Goal: Task Accomplishment & Management: Manage account settings

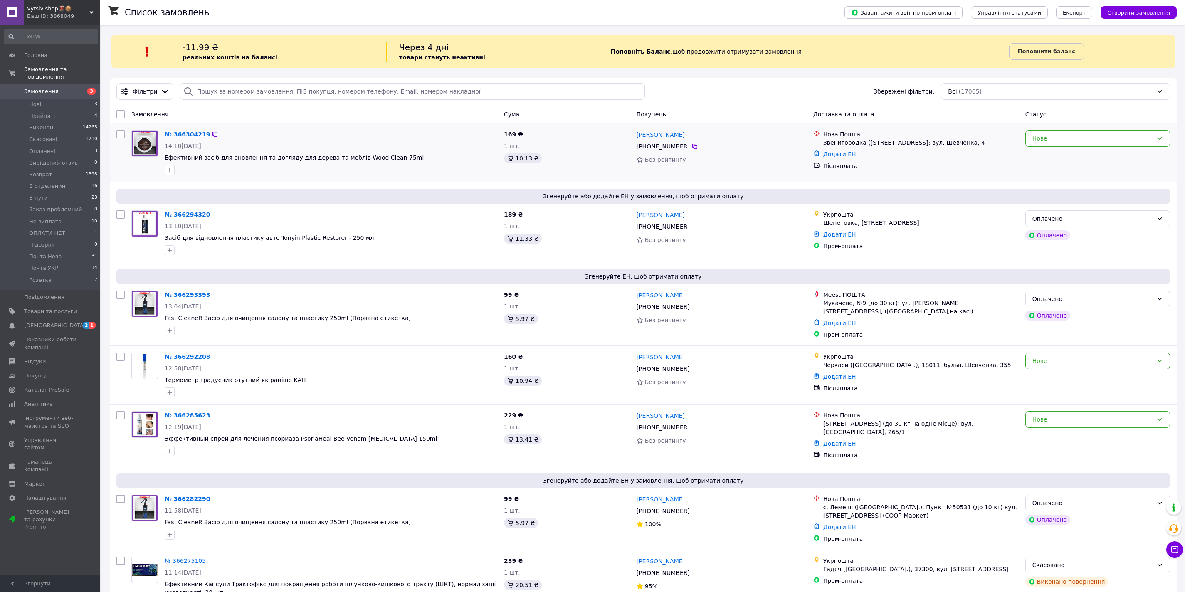
click at [123, 136] on input "checkbox" at bounding box center [120, 134] width 8 height 8
checkbox input "true"
click at [119, 216] on input "checkbox" at bounding box center [120, 214] width 8 height 8
checkbox input "true"
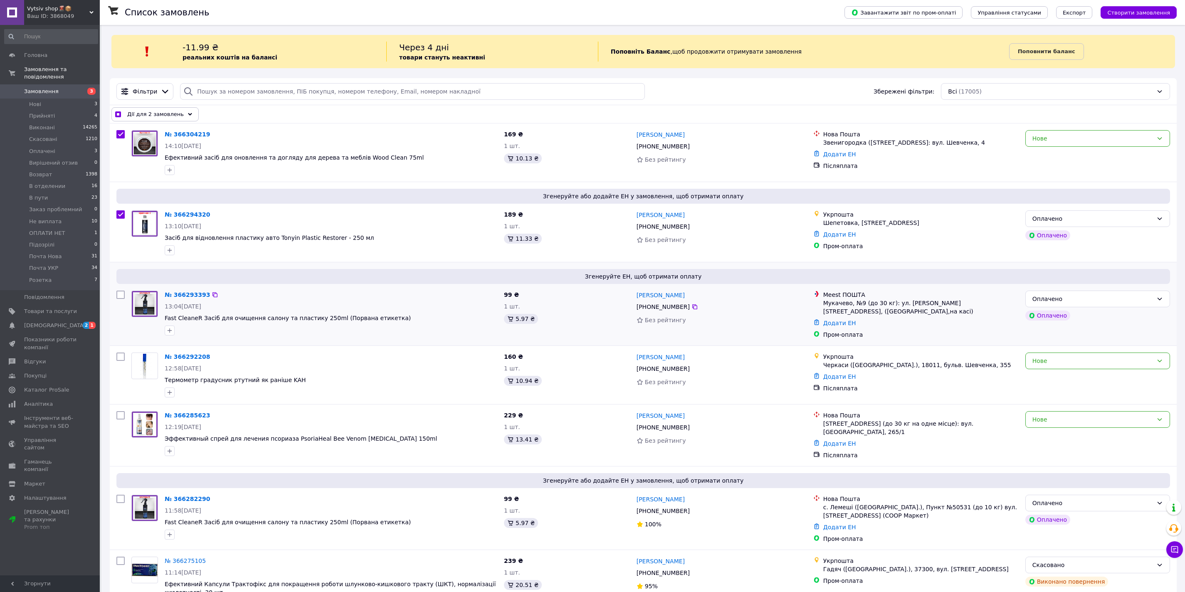
click at [119, 295] on input "checkbox" at bounding box center [120, 295] width 8 height 8
checkbox input "true"
click at [120, 355] on input "checkbox" at bounding box center [120, 356] width 8 height 8
checkbox input "true"
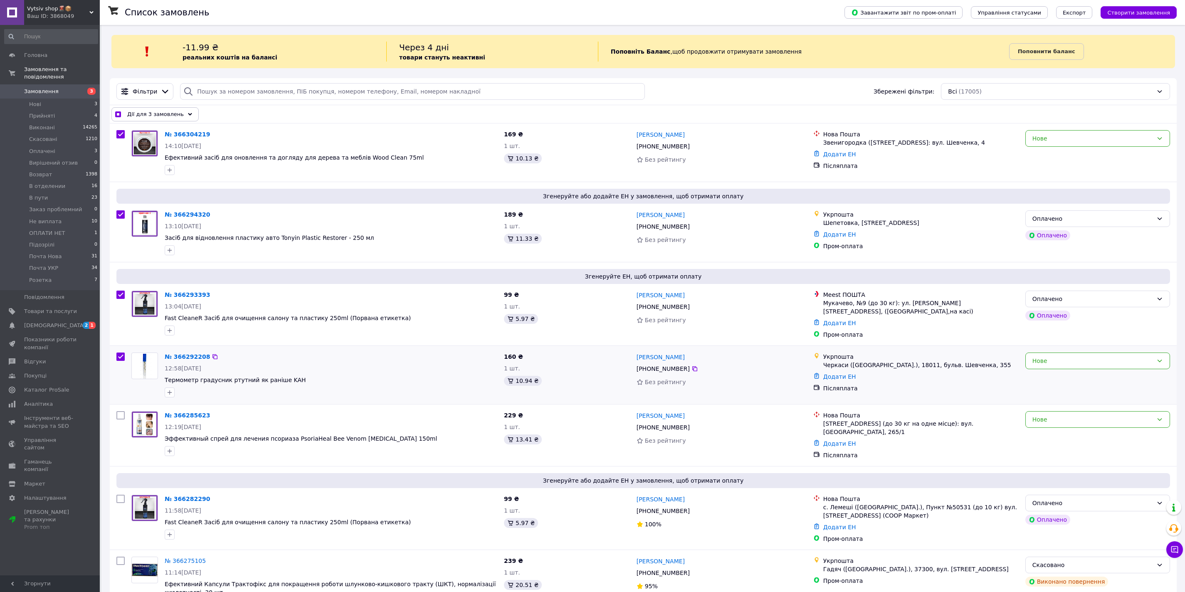
checkbox input "true"
click at [123, 414] on input "checkbox" at bounding box center [120, 415] width 8 height 8
checkbox input "true"
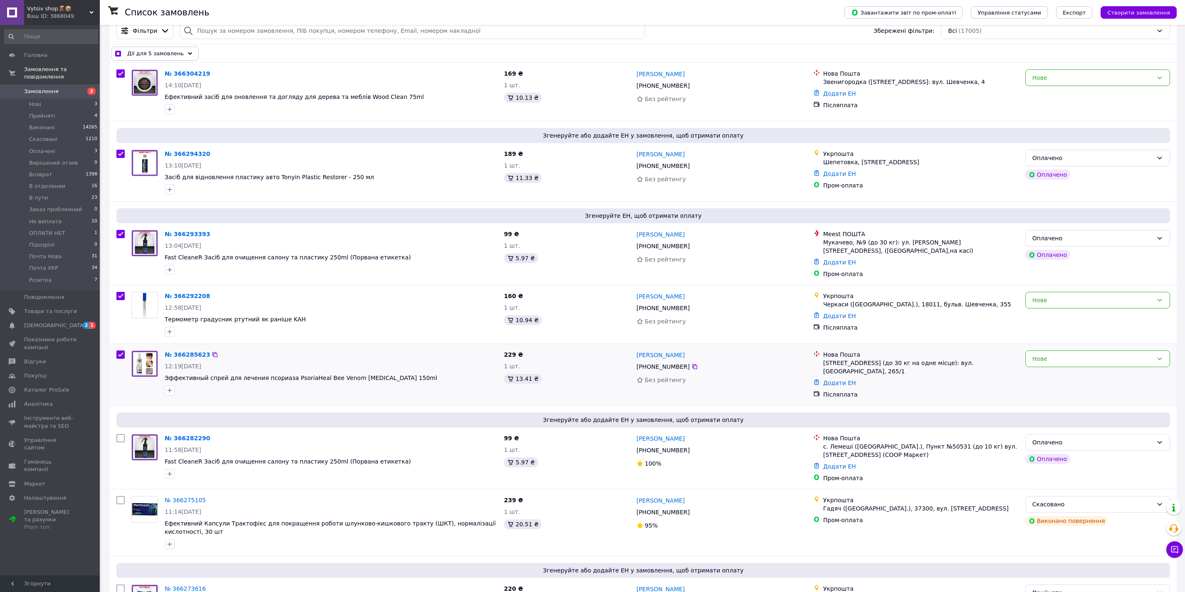
scroll to position [74, 0]
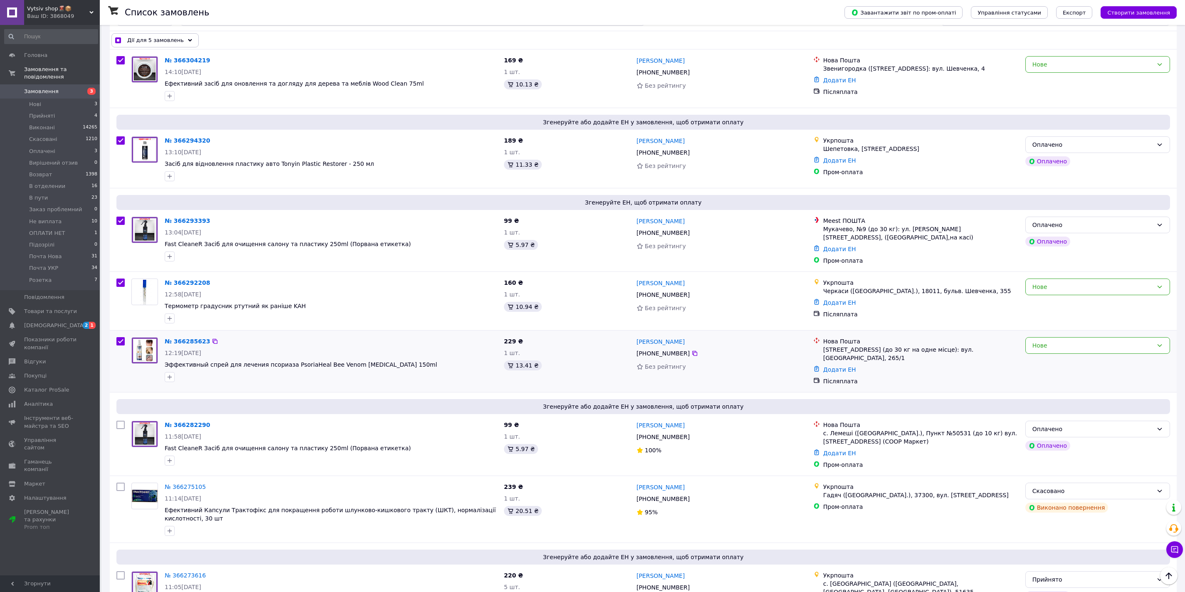
click at [123, 421] on input "checkbox" at bounding box center [120, 425] width 8 height 8
checkbox input "true"
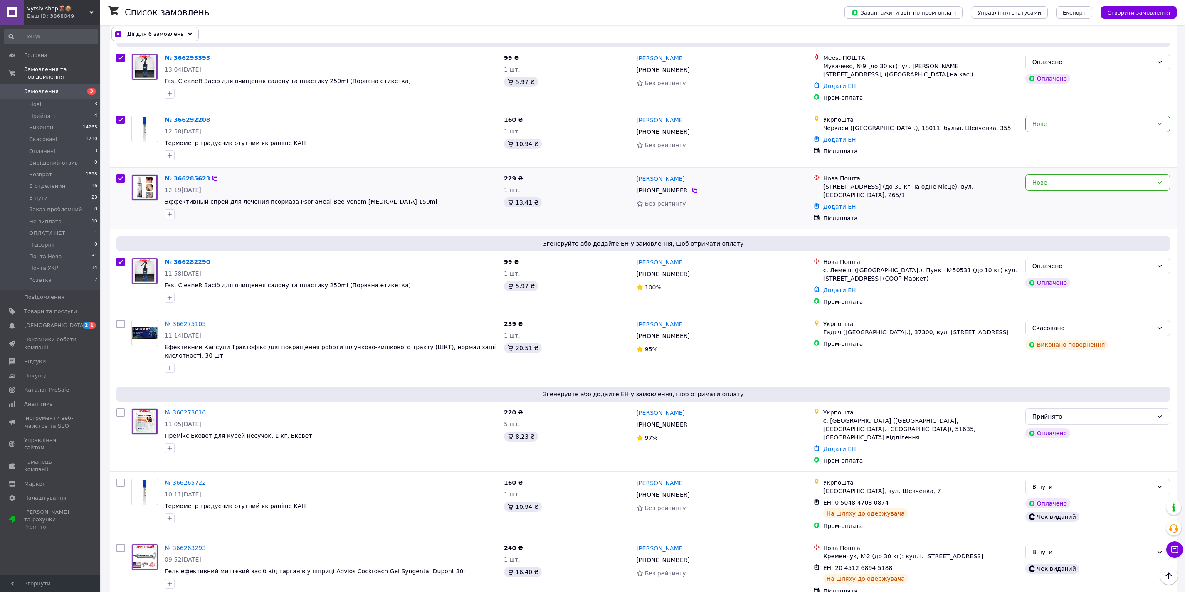
scroll to position [0, 0]
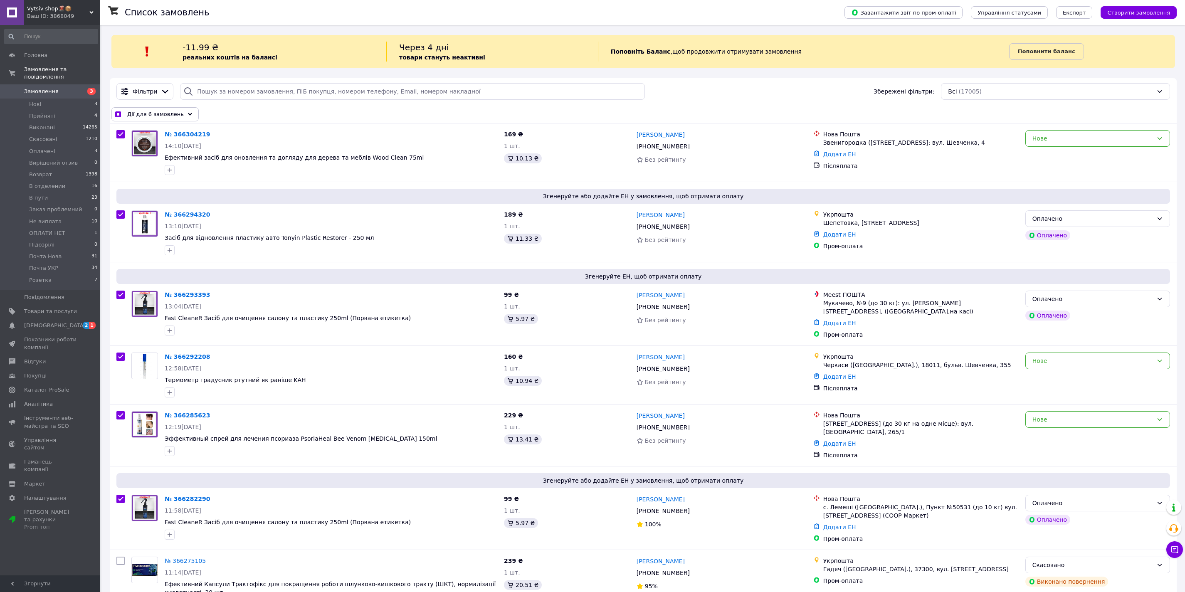
click at [187, 114] on div "Дії для 6 замовлень" at bounding box center [154, 114] width 87 height 14
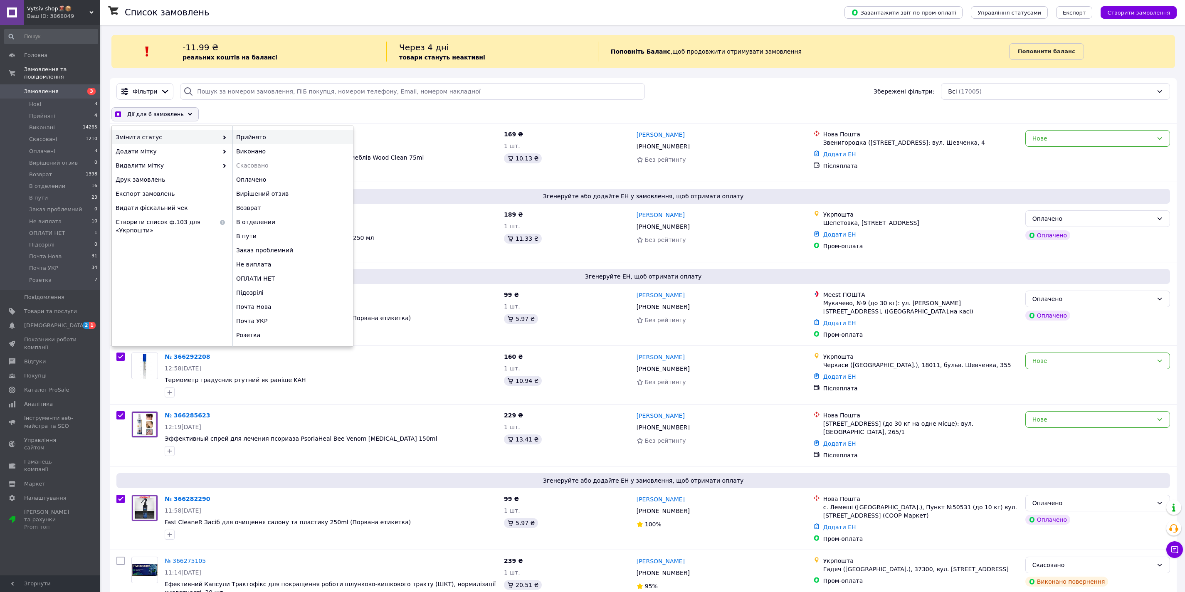
checkbox input "true"
click at [252, 135] on div "Прийнято" at bounding box center [292, 137] width 121 height 14
checkbox input "false"
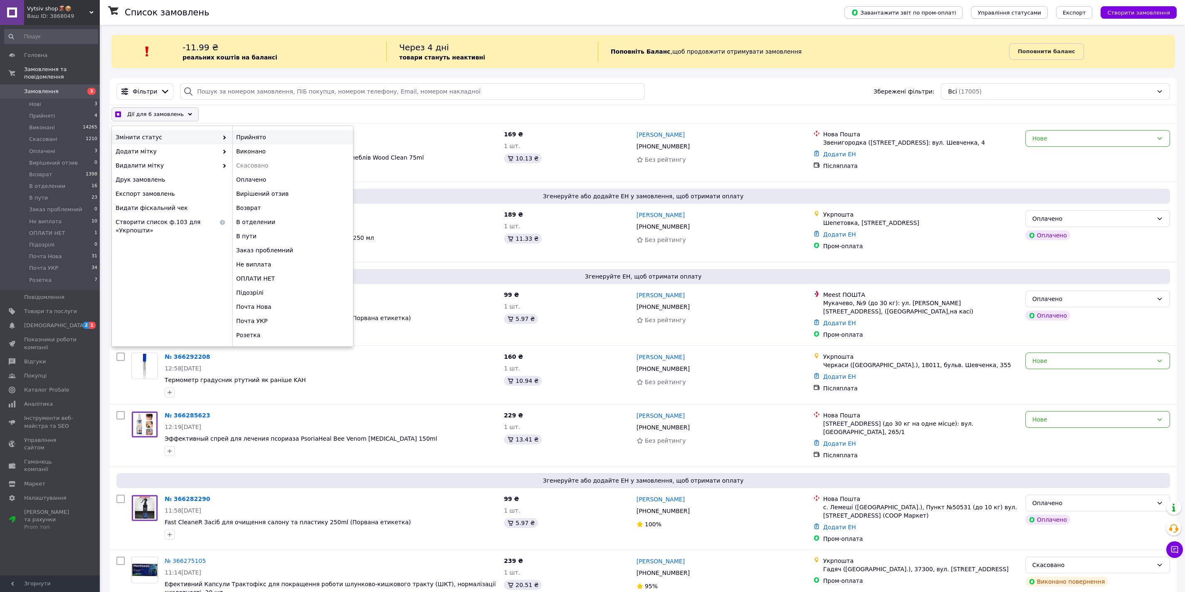
checkbox input "false"
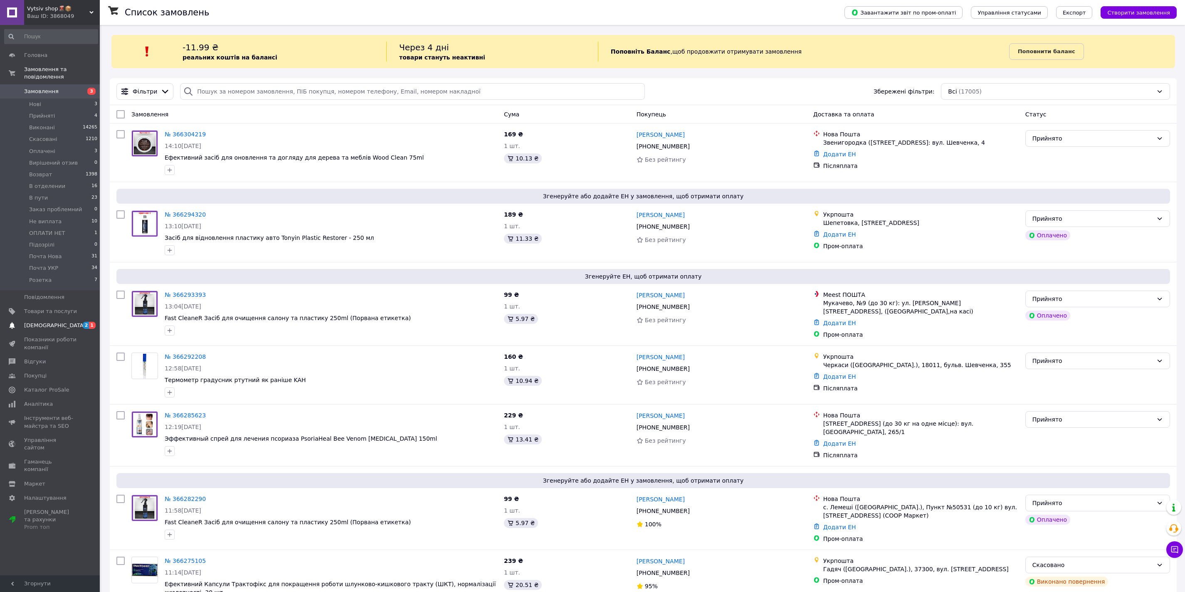
click at [36, 325] on span "[DEMOGRAPHIC_DATA]" at bounding box center [55, 325] width 62 height 7
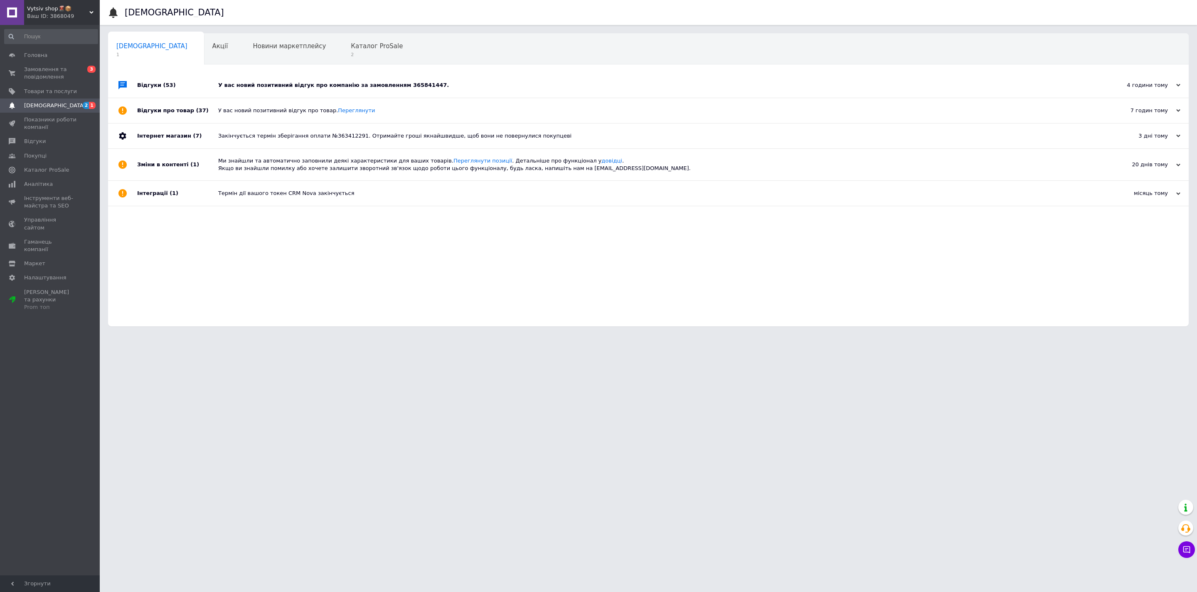
click at [303, 86] on div "У вас новий позитивний відгук про компанію за замовленням 365841447." at bounding box center [657, 84] width 879 height 7
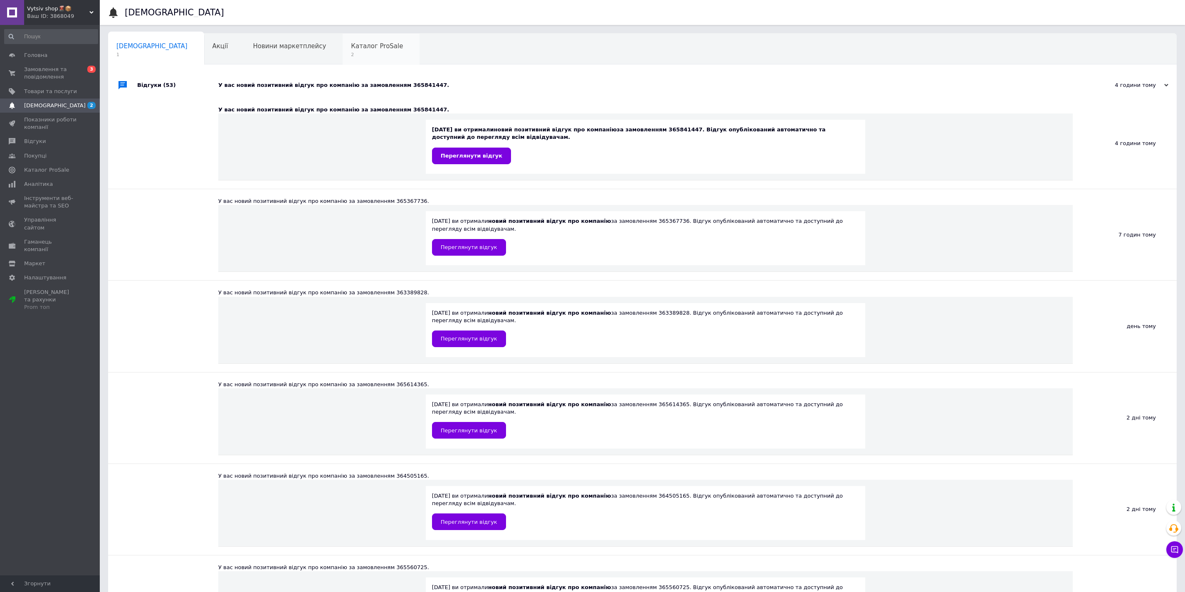
click at [351, 54] on span "2" at bounding box center [377, 55] width 52 height 6
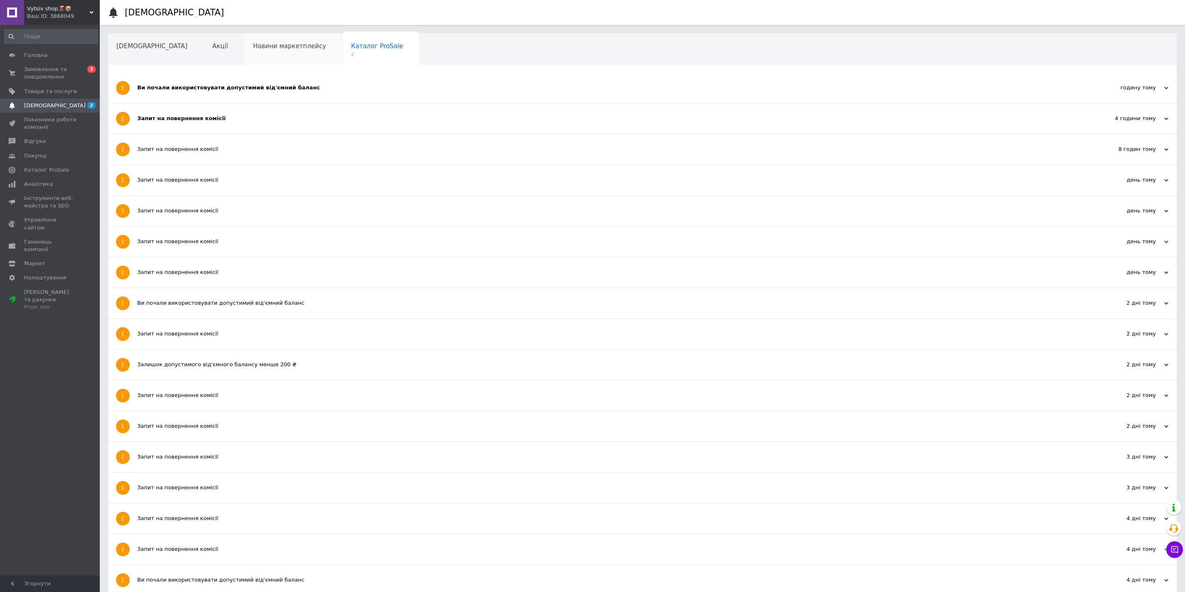
click at [244, 59] on div "Новини маркетплейсу" at bounding box center [293, 50] width 98 height 32
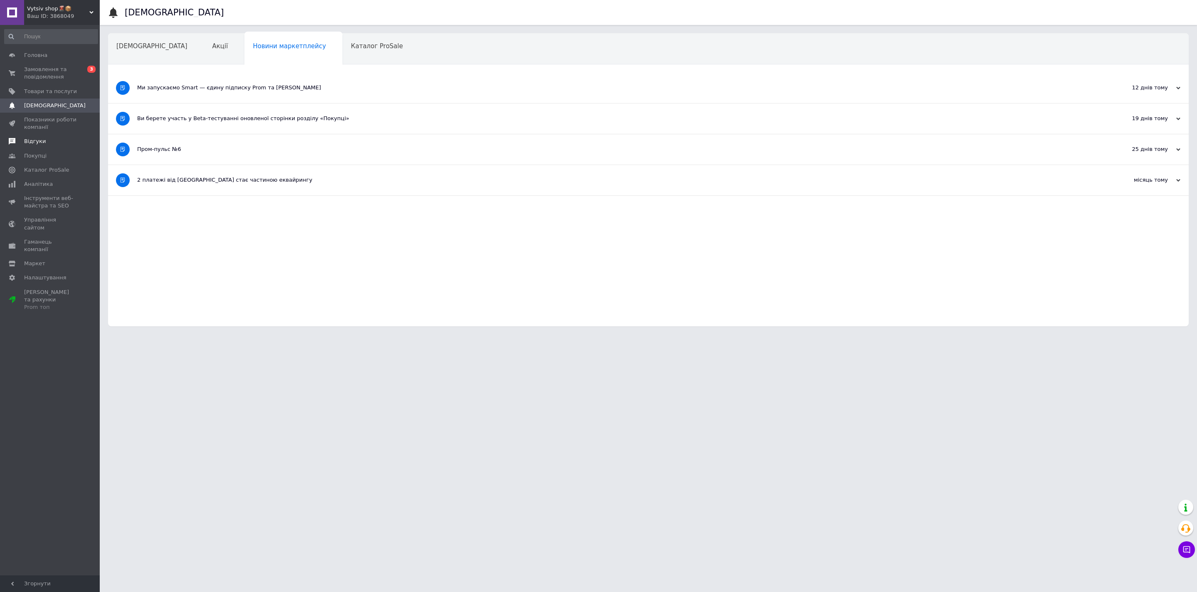
click at [68, 141] on span "Відгуки" at bounding box center [50, 141] width 53 height 7
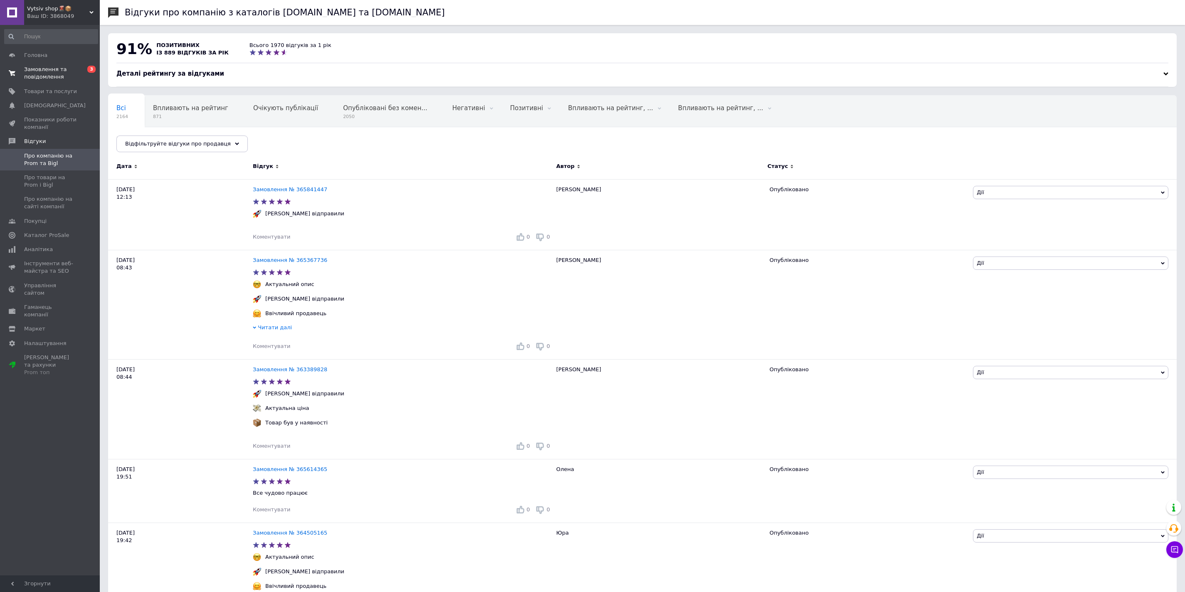
click at [68, 66] on span "Замовлення та повідомлення" at bounding box center [50, 73] width 53 height 15
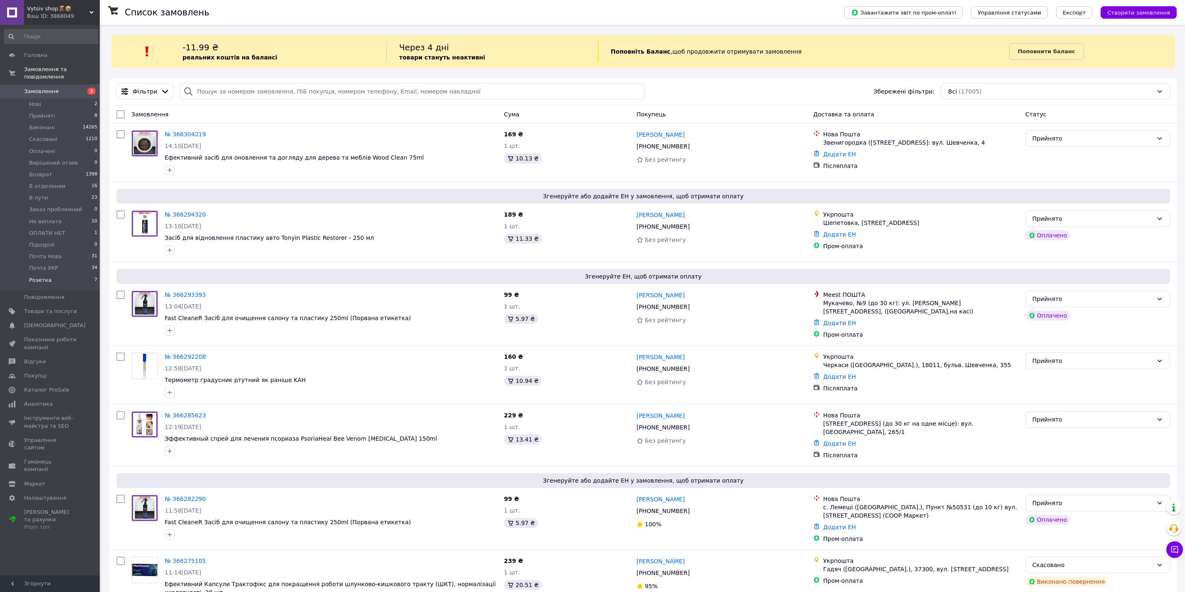
click at [76, 276] on li "Розетка 7" at bounding box center [51, 282] width 102 height 16
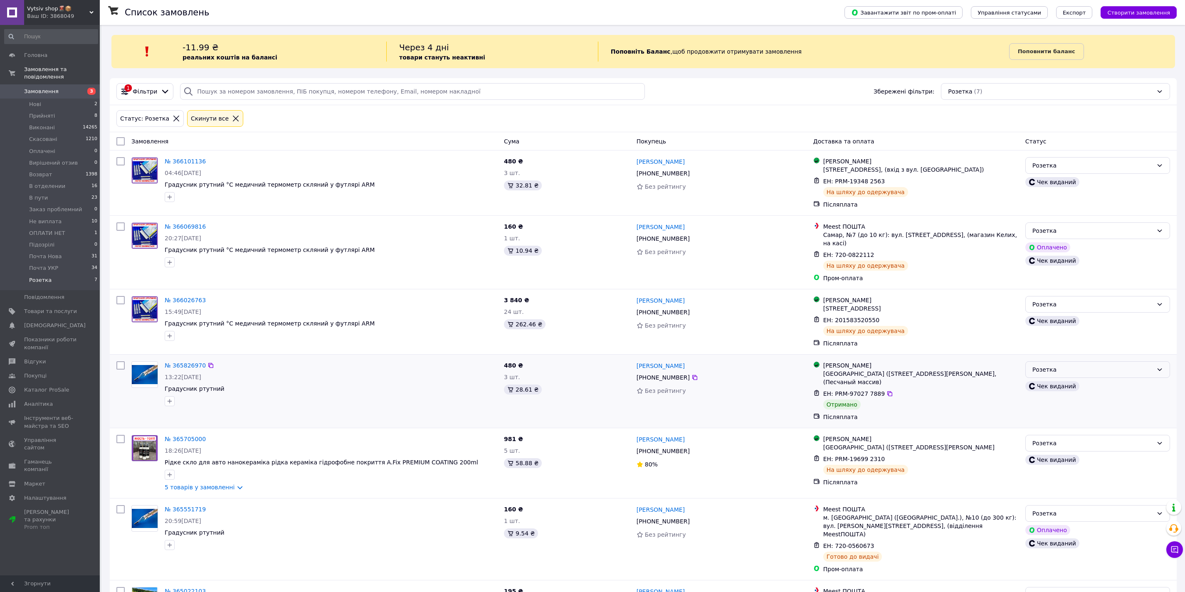
click at [1038, 370] on div "Розетка" at bounding box center [1092, 369] width 121 height 9
click at [1044, 400] on li "Виконано" at bounding box center [1097, 402] width 144 height 15
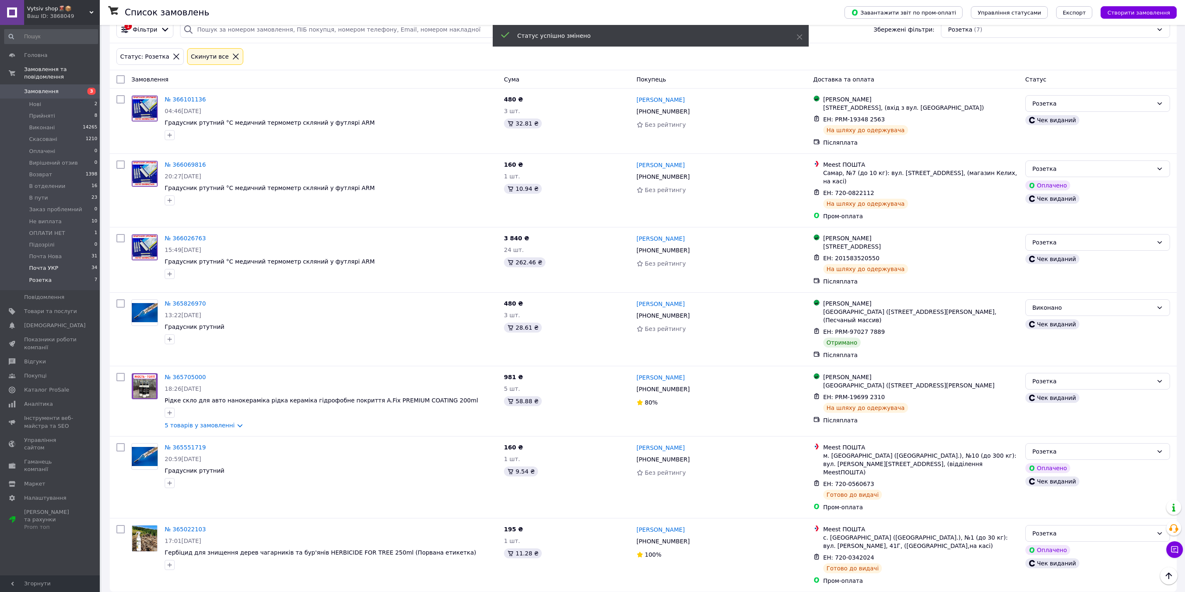
click at [86, 265] on li "Почта УКР 34" at bounding box center [51, 268] width 102 height 12
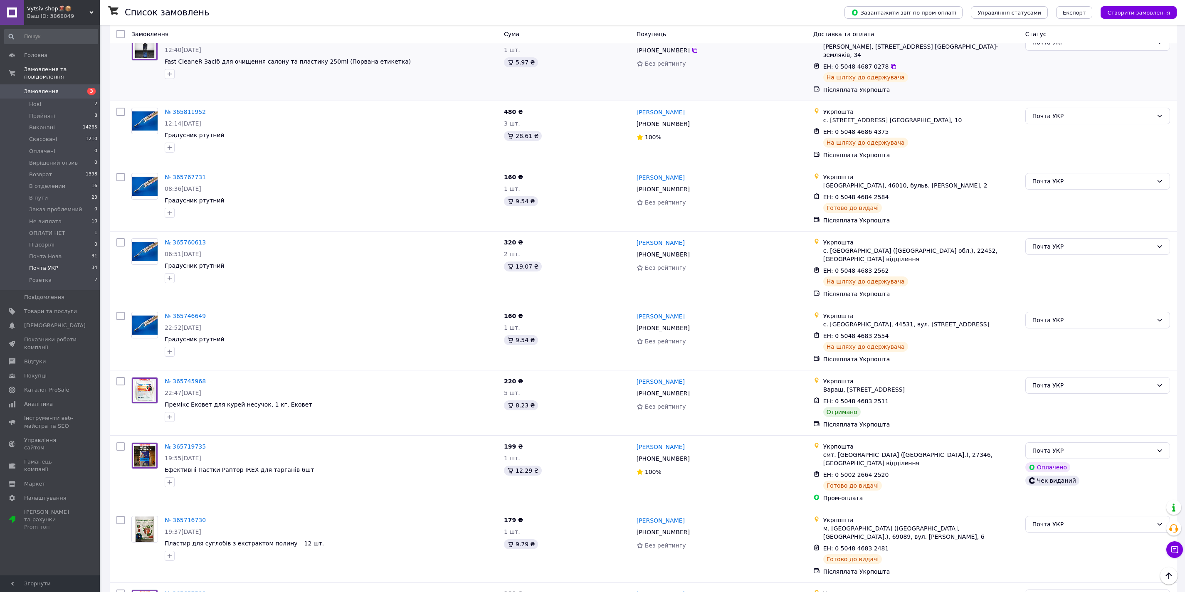
scroll to position [404, 0]
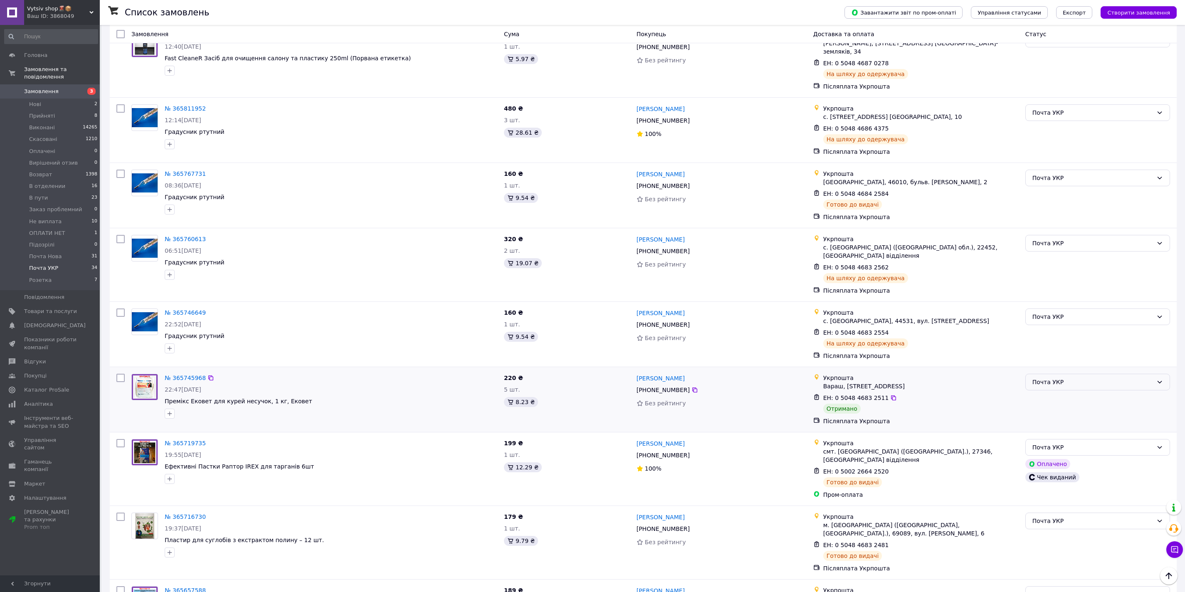
click at [1086, 377] on div "Почта УКР" at bounding box center [1092, 381] width 121 height 9
click at [1052, 364] on li "Не виплата" at bounding box center [1097, 364] width 144 height 15
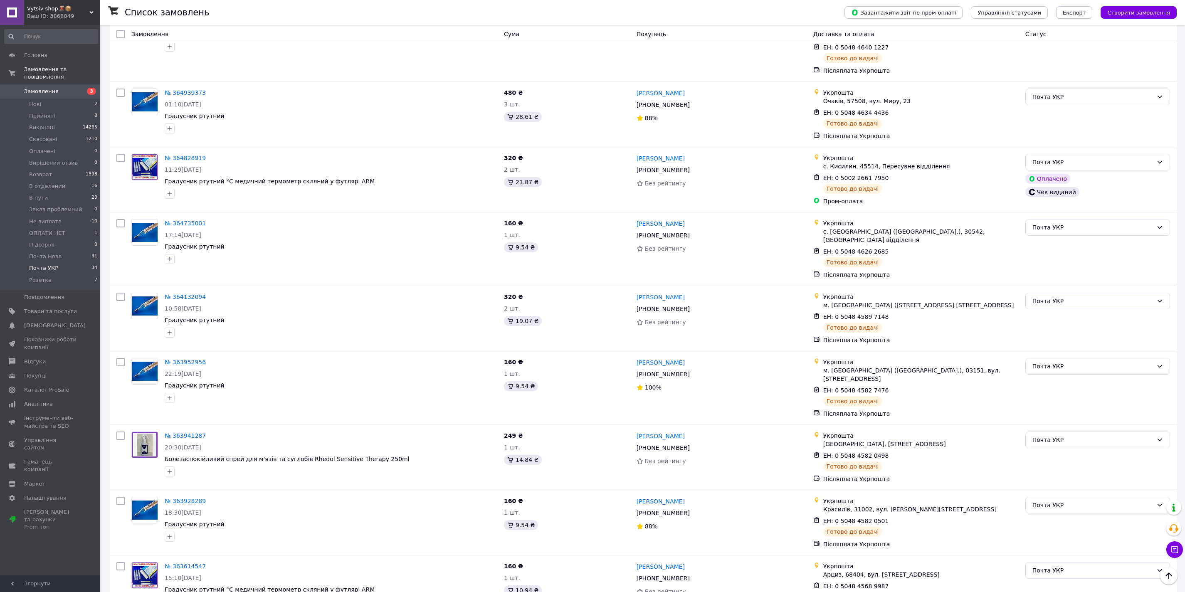
scroll to position [1851, 0]
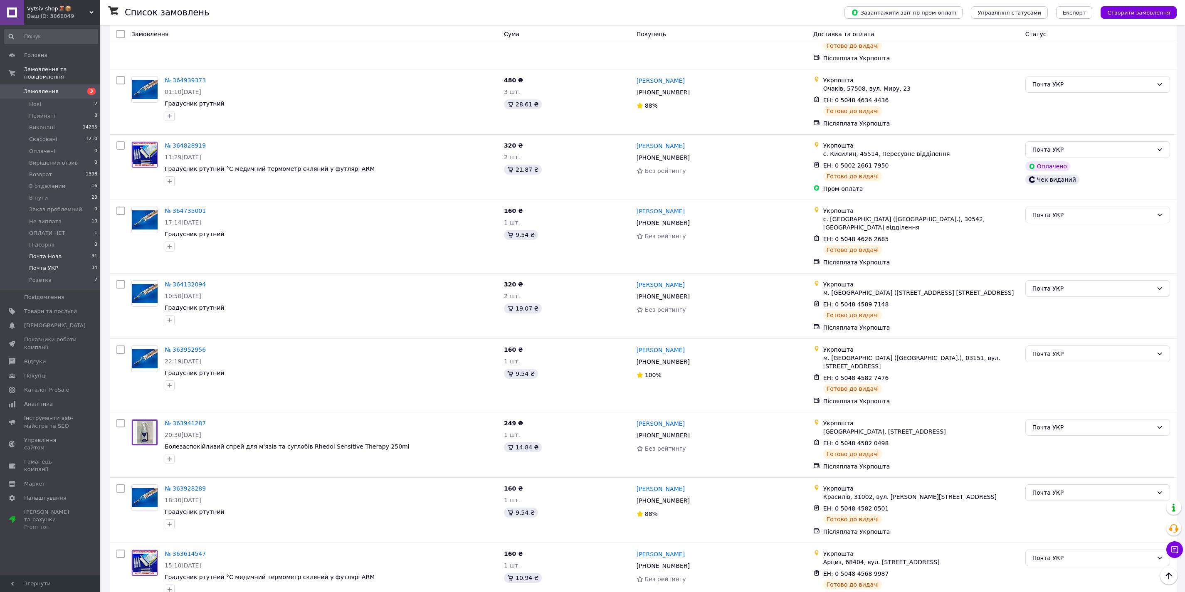
click at [79, 256] on li "Почта Нова 31" at bounding box center [51, 257] width 102 height 12
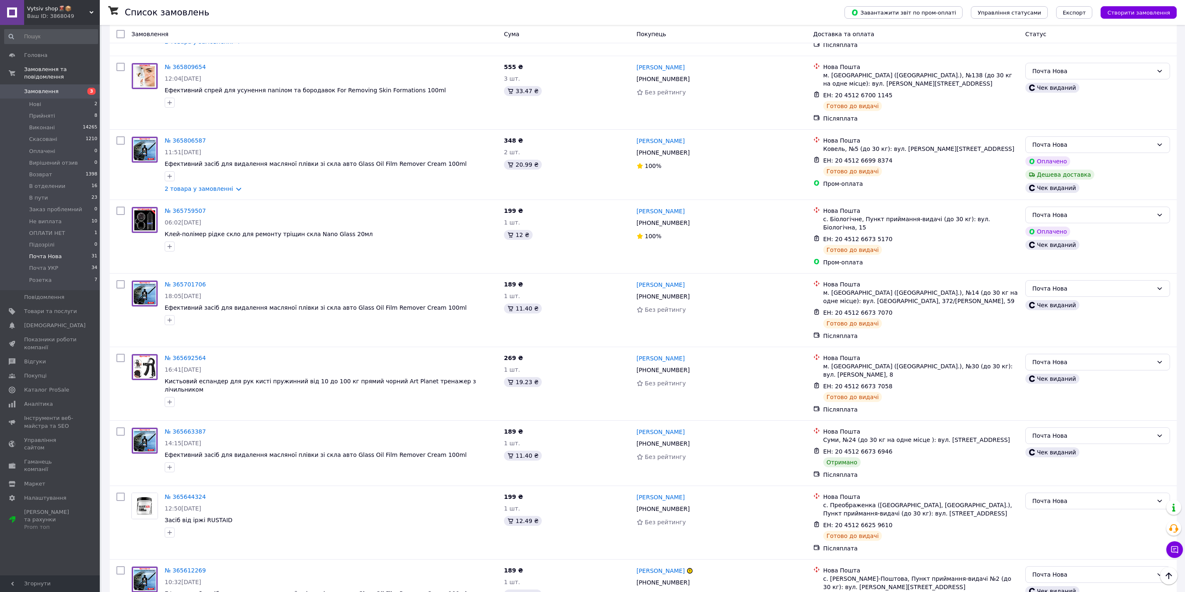
scroll to position [803, 0]
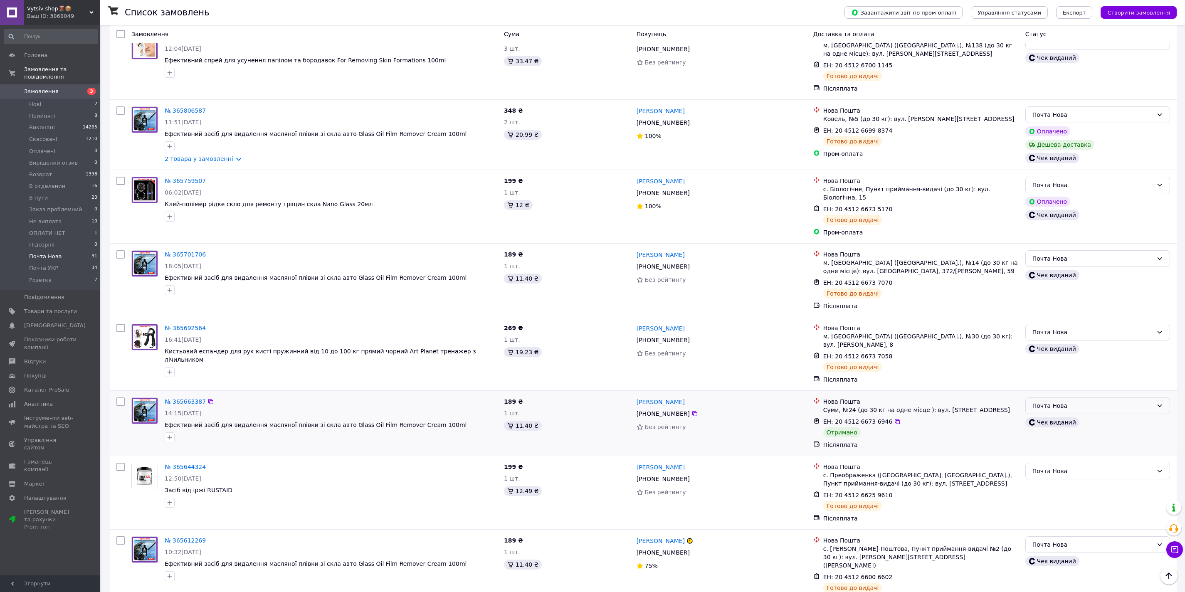
click at [1089, 401] on div "Почта Нова" at bounding box center [1092, 405] width 121 height 9
click at [1059, 371] on li "Виконано" at bounding box center [1097, 377] width 144 height 15
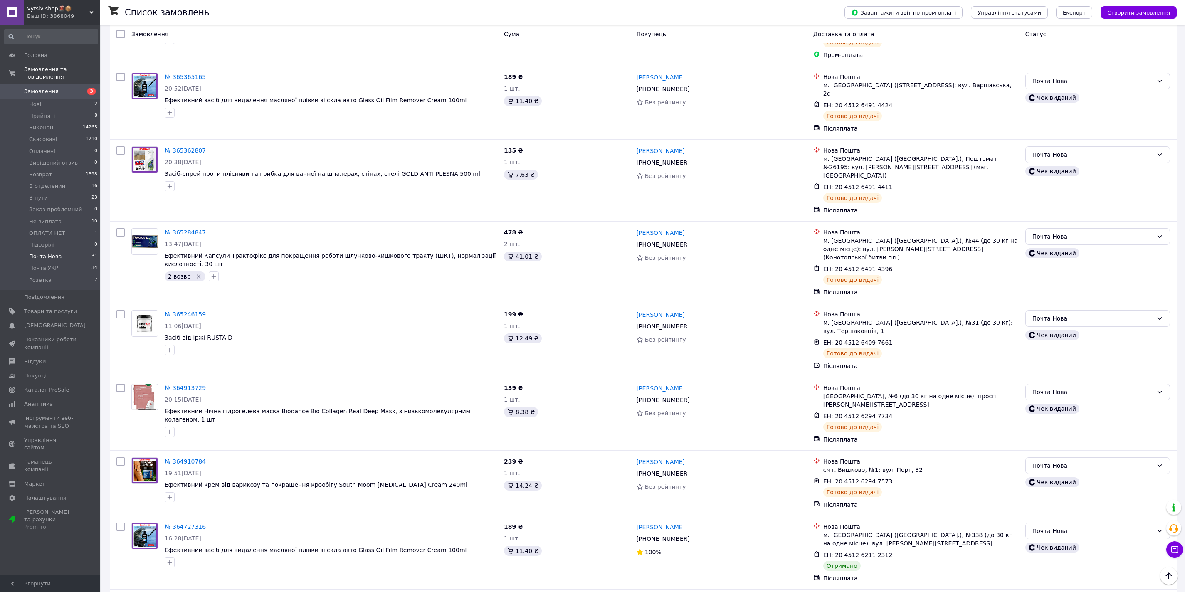
scroll to position [1642, 0]
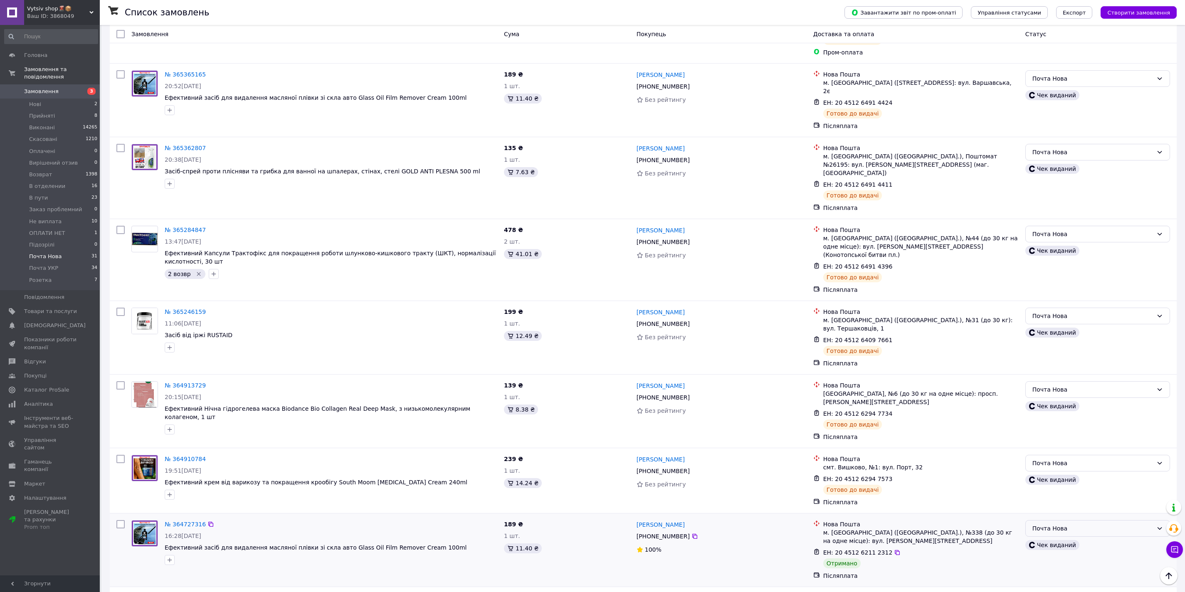
click at [1139, 524] on div "Почта Нова" at bounding box center [1092, 528] width 121 height 9
click at [1082, 440] on li "Виконано" at bounding box center [1097, 441] width 144 height 15
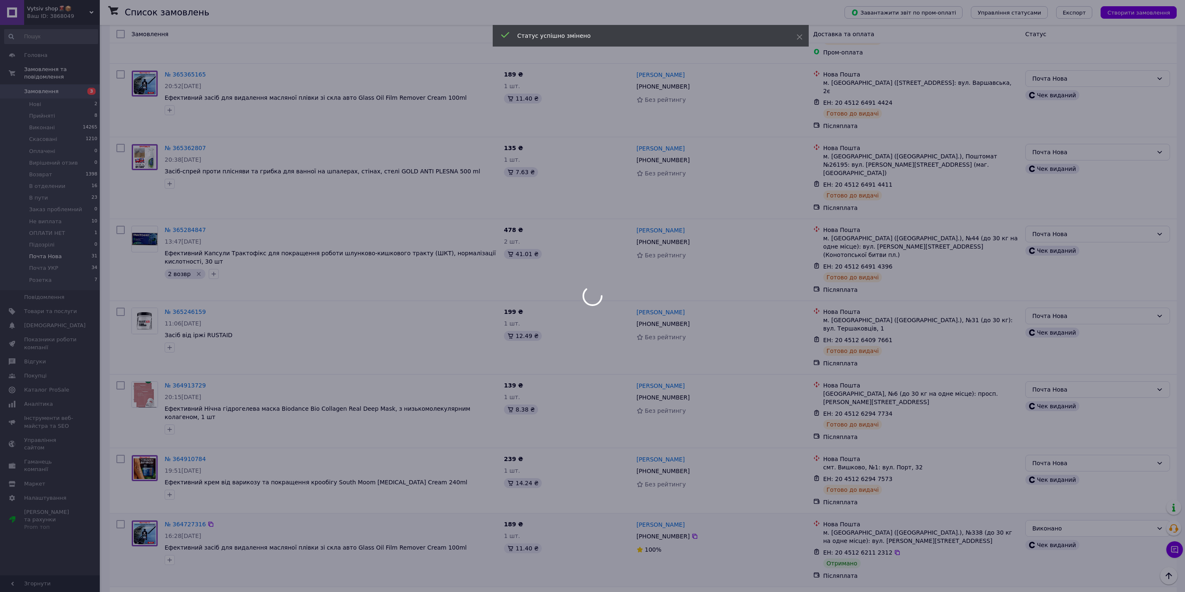
scroll to position [1759, 0]
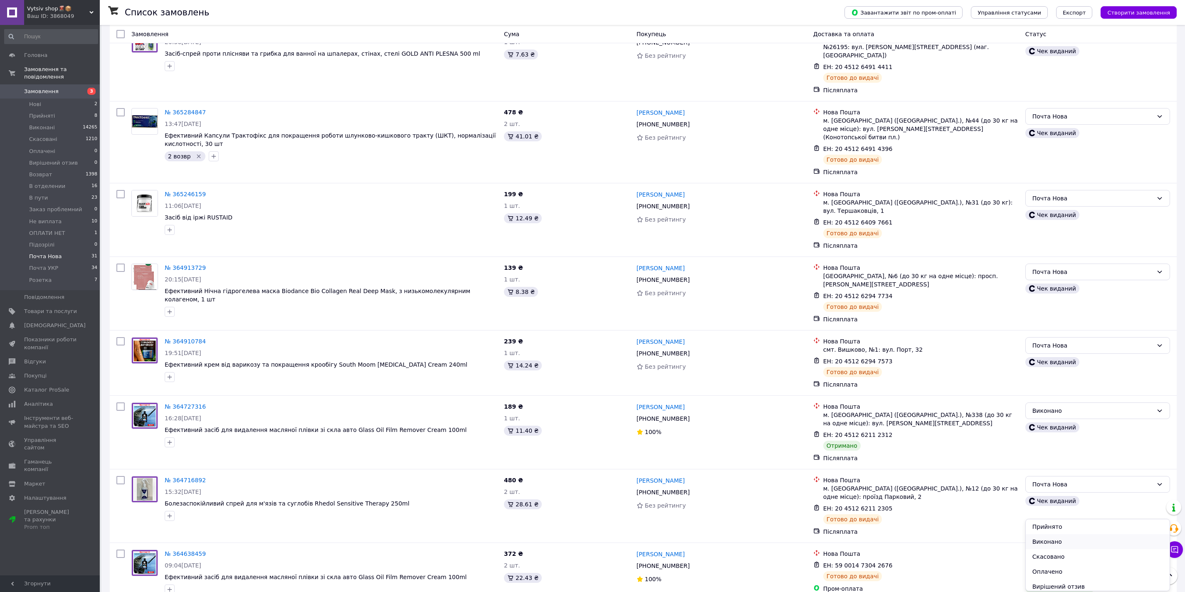
click at [1072, 538] on li "Виконано" at bounding box center [1097, 541] width 144 height 15
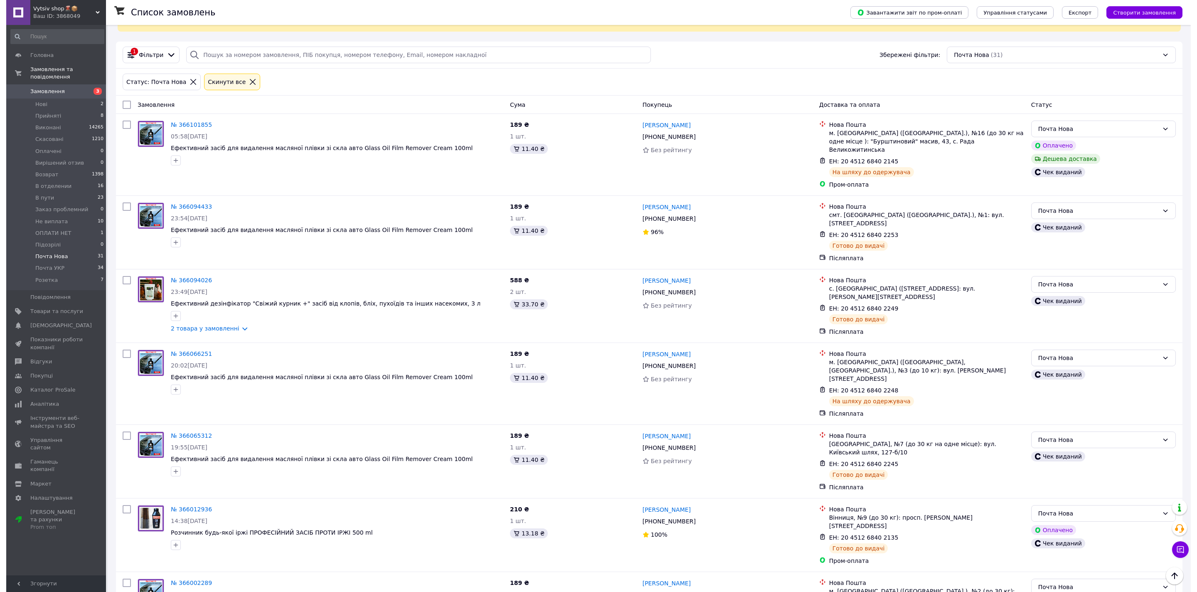
scroll to position [0, 0]
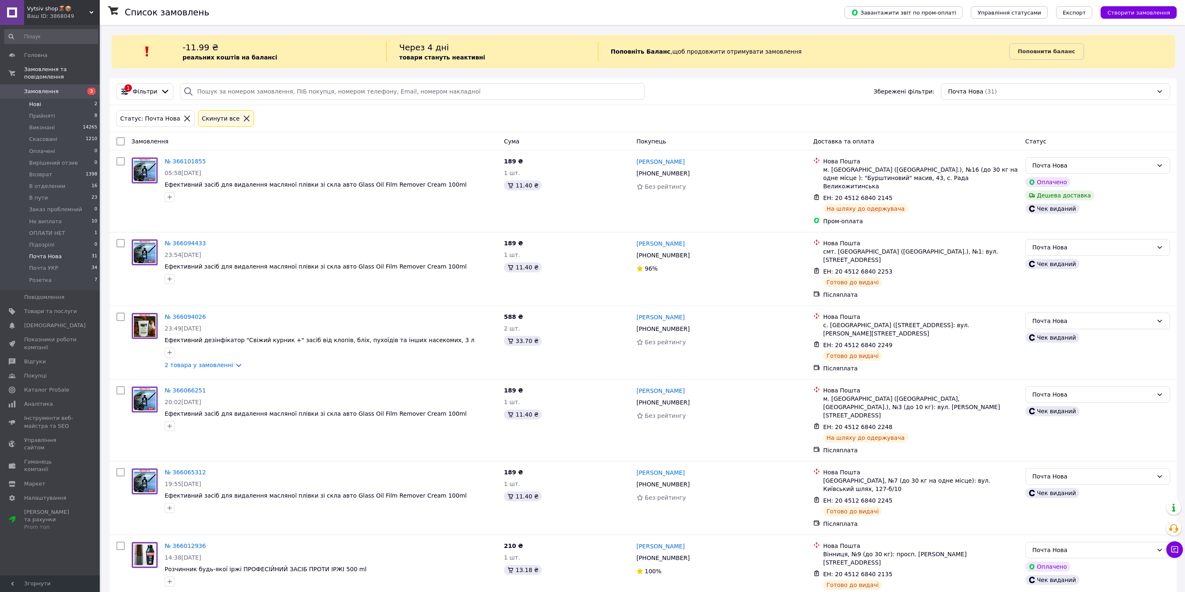
click at [86, 103] on li "Нові 2" at bounding box center [51, 105] width 102 height 12
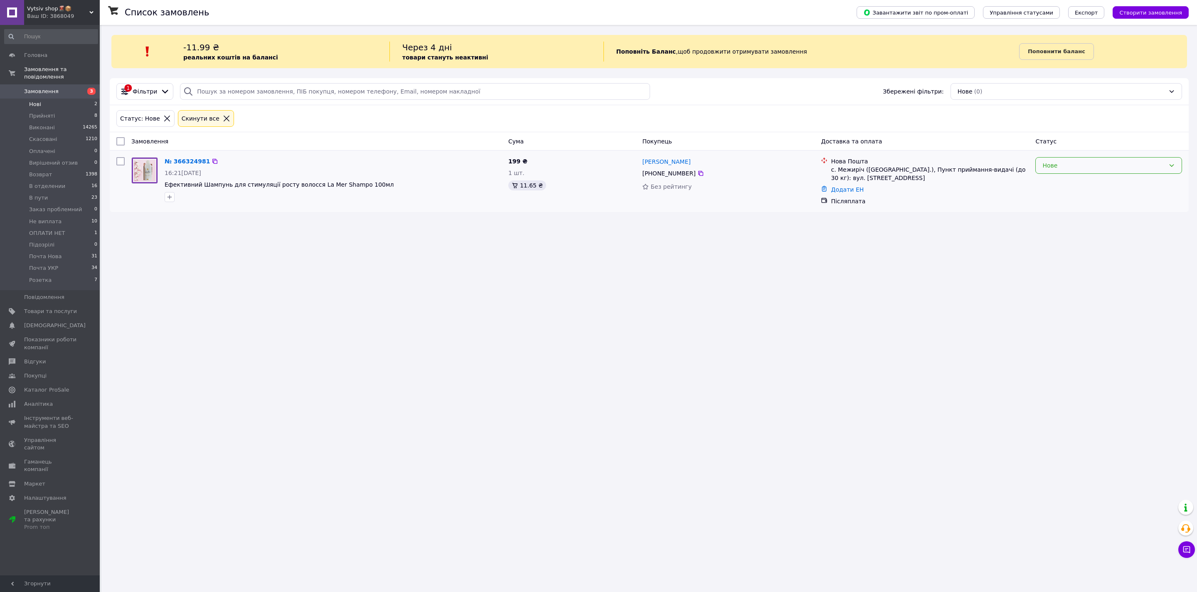
click at [1053, 165] on div "Нове" at bounding box center [1103, 165] width 123 height 9
click at [1054, 179] on li "Прийнято" at bounding box center [1109, 183] width 146 height 15
click at [1063, 170] on div "Нове" at bounding box center [1103, 165] width 123 height 9
click at [1059, 185] on li "Прийнято" at bounding box center [1109, 183] width 146 height 15
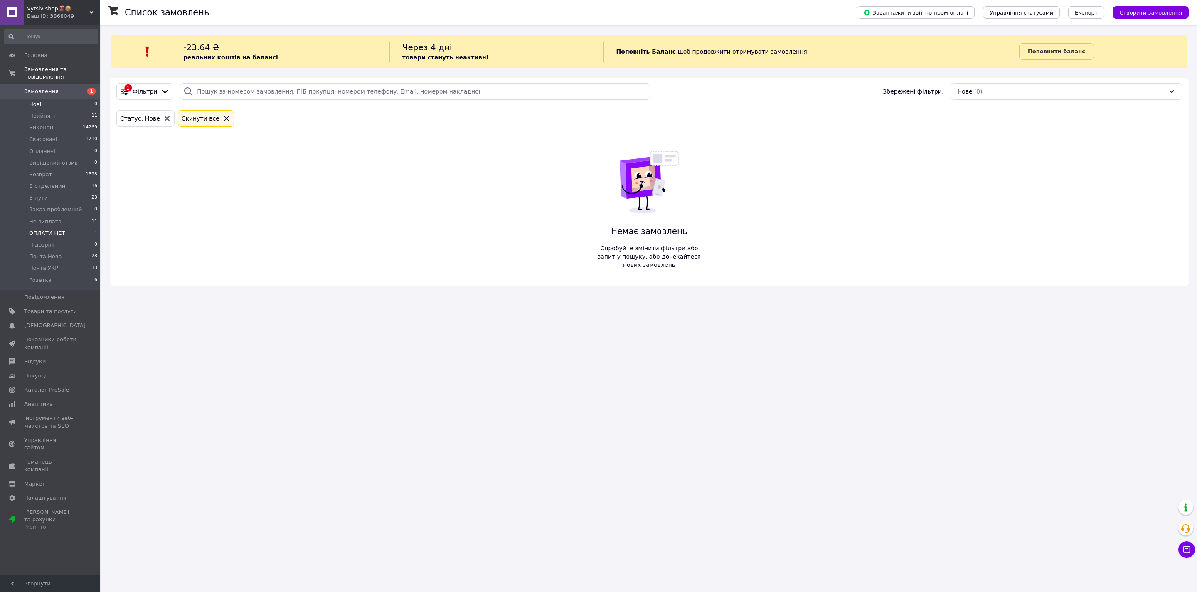
click at [83, 229] on li "ОПЛАТИ НЕТ 1" at bounding box center [51, 233] width 102 height 12
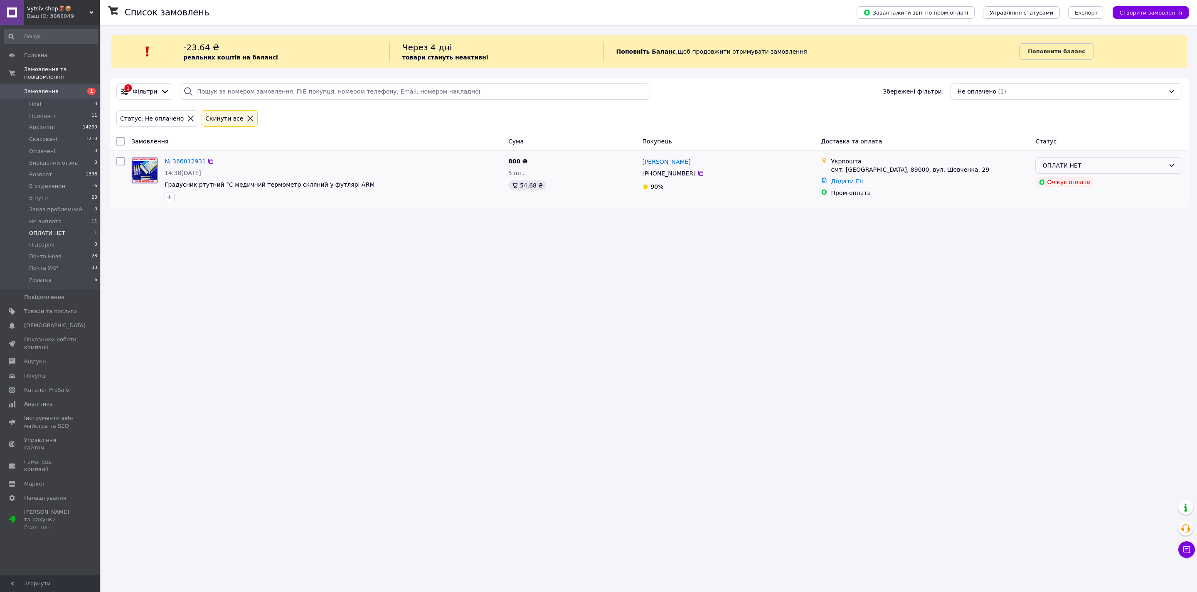
click at [1063, 164] on div "ОПЛАТИ НЕТ" at bounding box center [1103, 165] width 123 height 9
click at [1062, 207] on li "Скасовано" at bounding box center [1109, 213] width 146 height 15
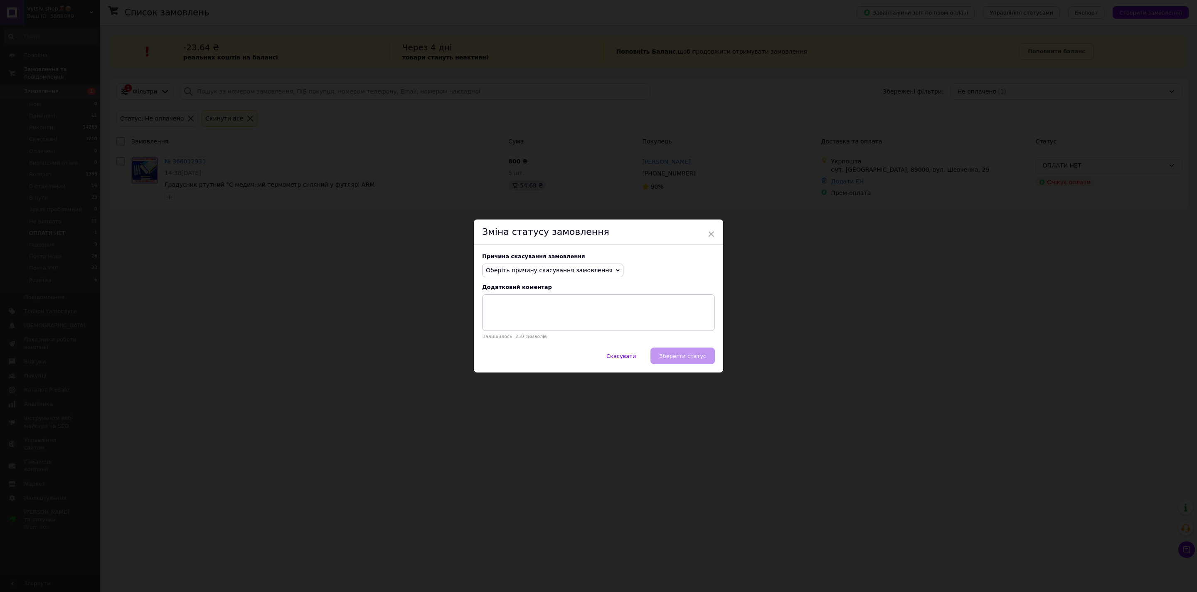
click at [594, 273] on span "Оберіть причину скасування замовлення" at bounding box center [549, 270] width 127 height 7
click at [557, 330] on li "Замовлення-дублікат" at bounding box center [553, 334] width 140 height 12
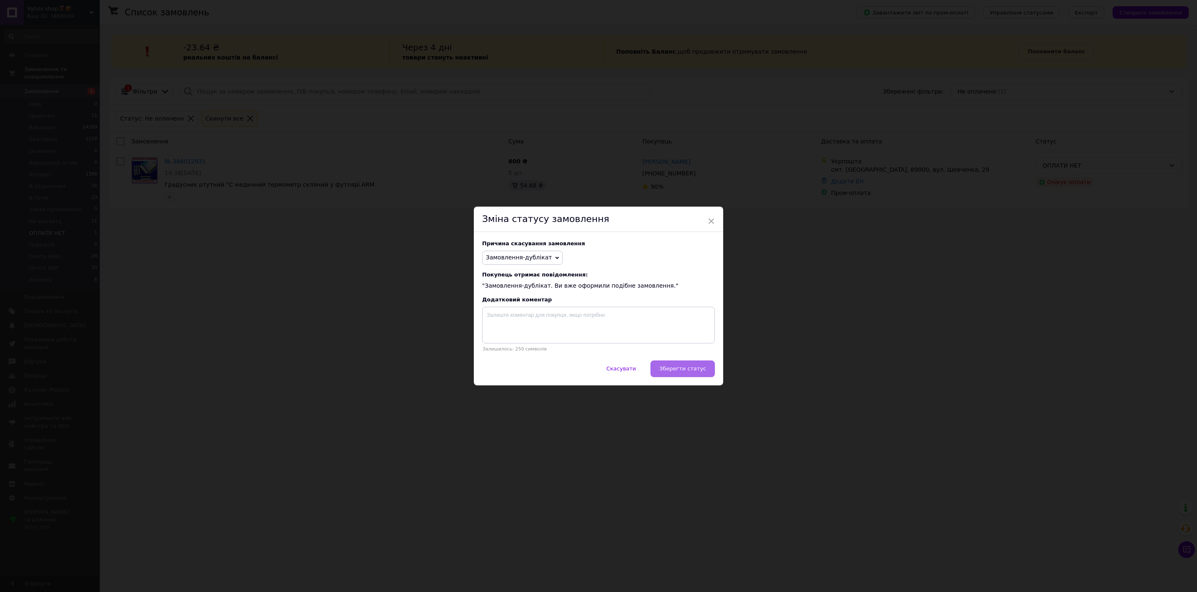
click at [670, 363] on button "Зберегти статус" at bounding box center [683, 368] width 64 height 17
